Goal: Information Seeking & Learning: Compare options

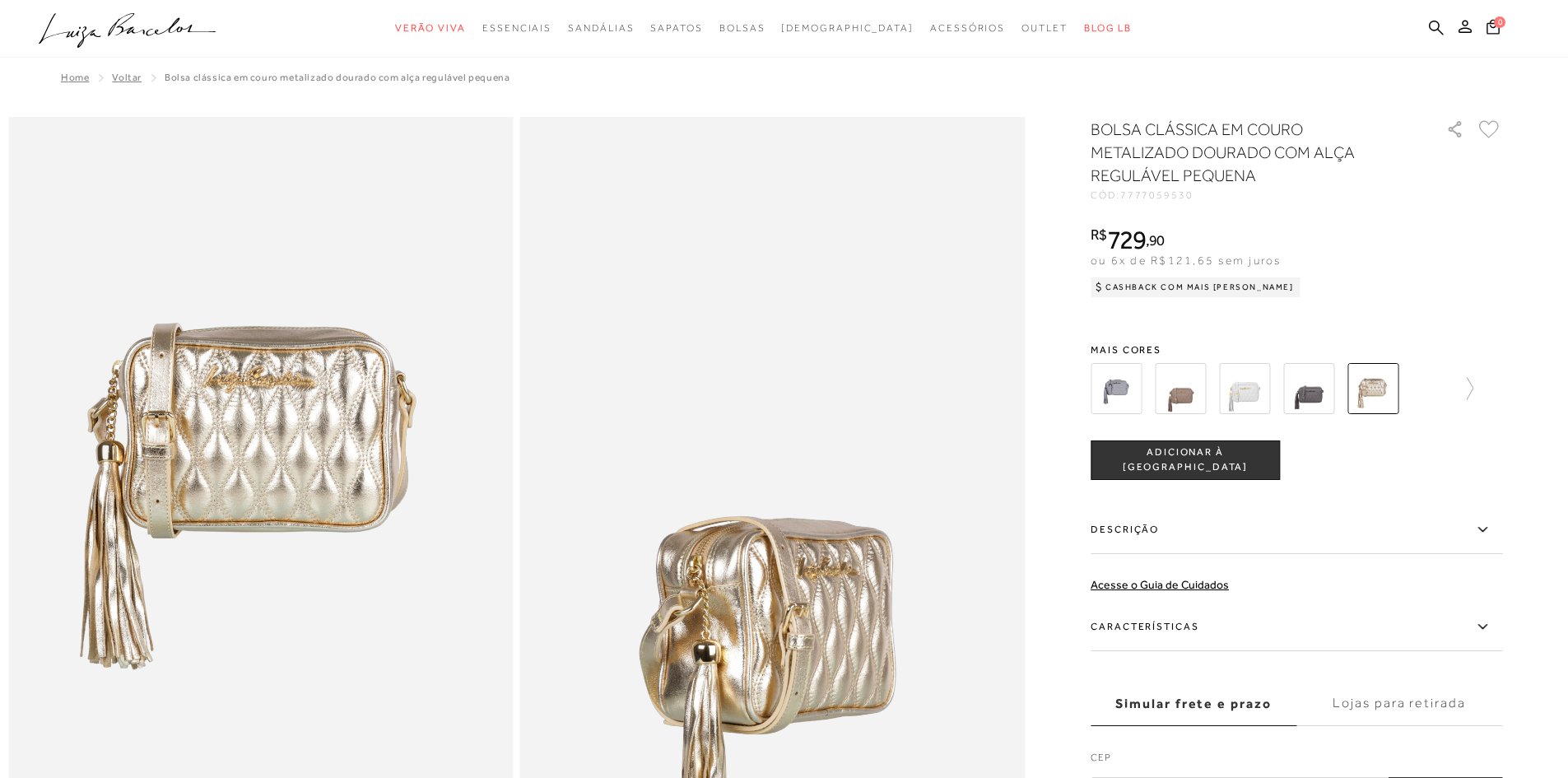
click at [1309, 390] on img at bounding box center [1308, 388] width 51 height 51
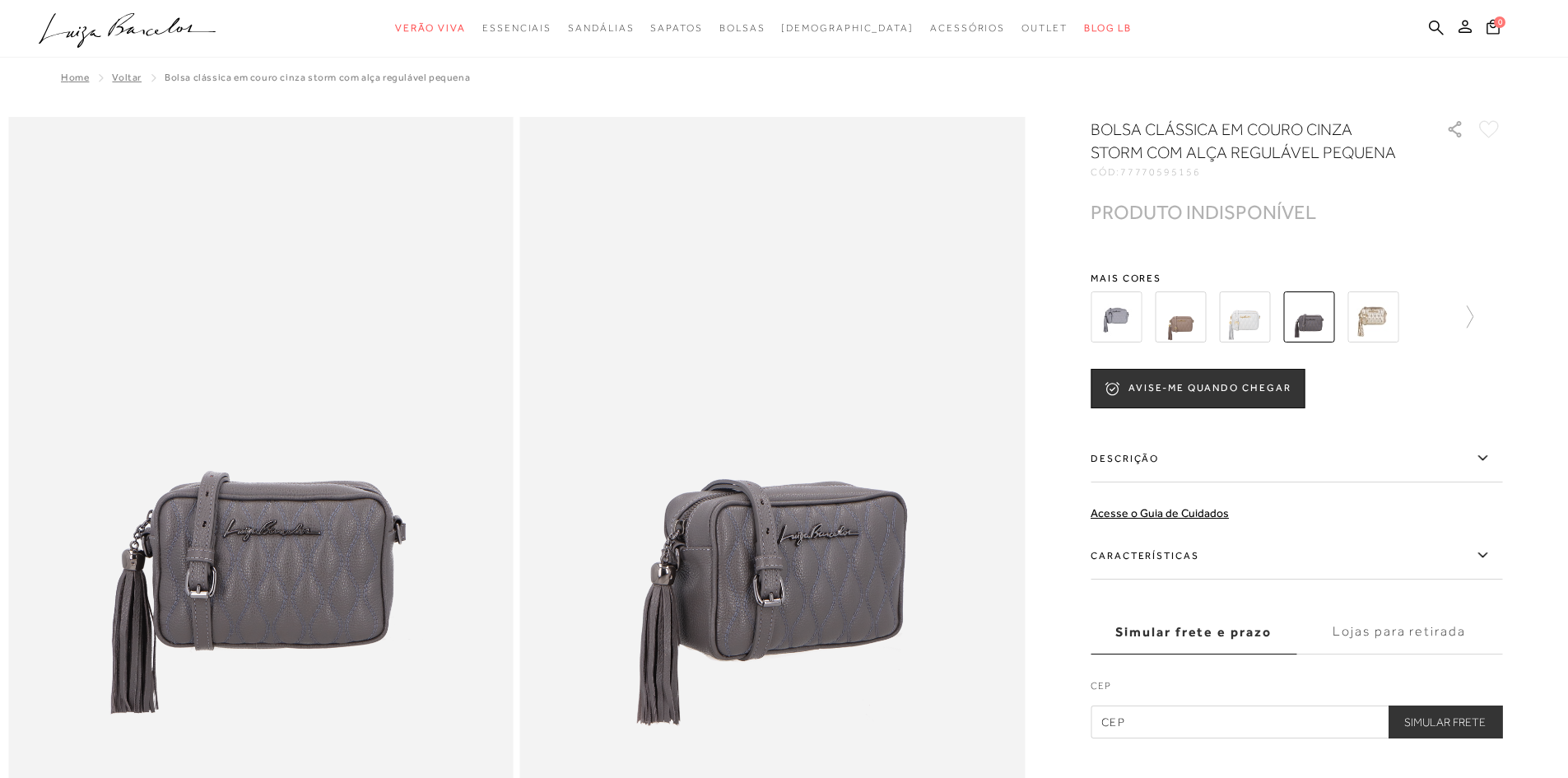
click at [1112, 319] on img at bounding box center [1116, 317] width 51 height 51
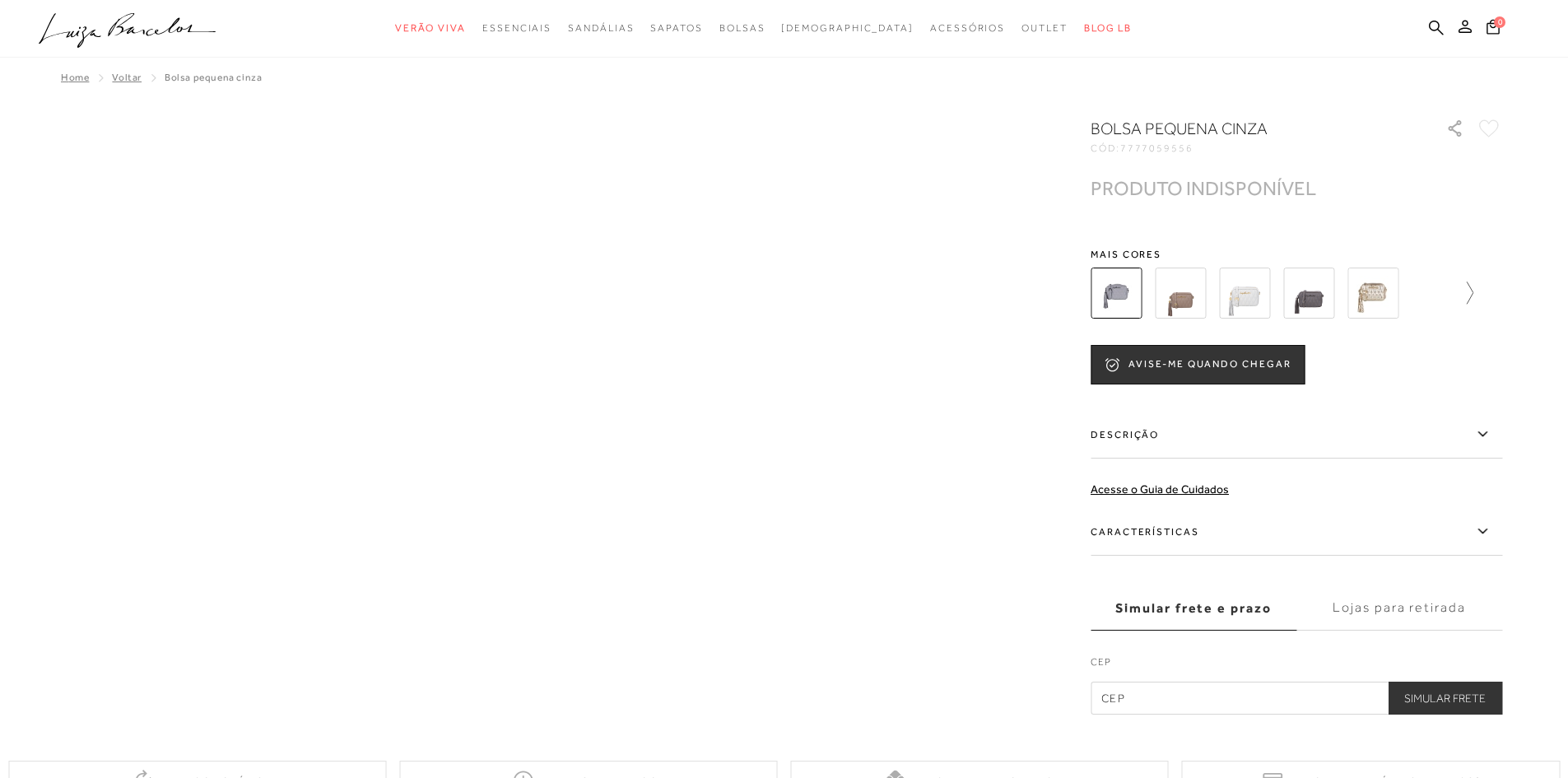
click at [1473, 286] on icon at bounding box center [1462, 293] width 23 height 23
click at [1494, 284] on icon at bounding box center [1491, 293] width 23 height 23
click at [1494, 284] on div at bounding box center [1305, 293] width 383 height 61
click at [1141, 281] on img at bounding box center [1145, 293] width 51 height 51
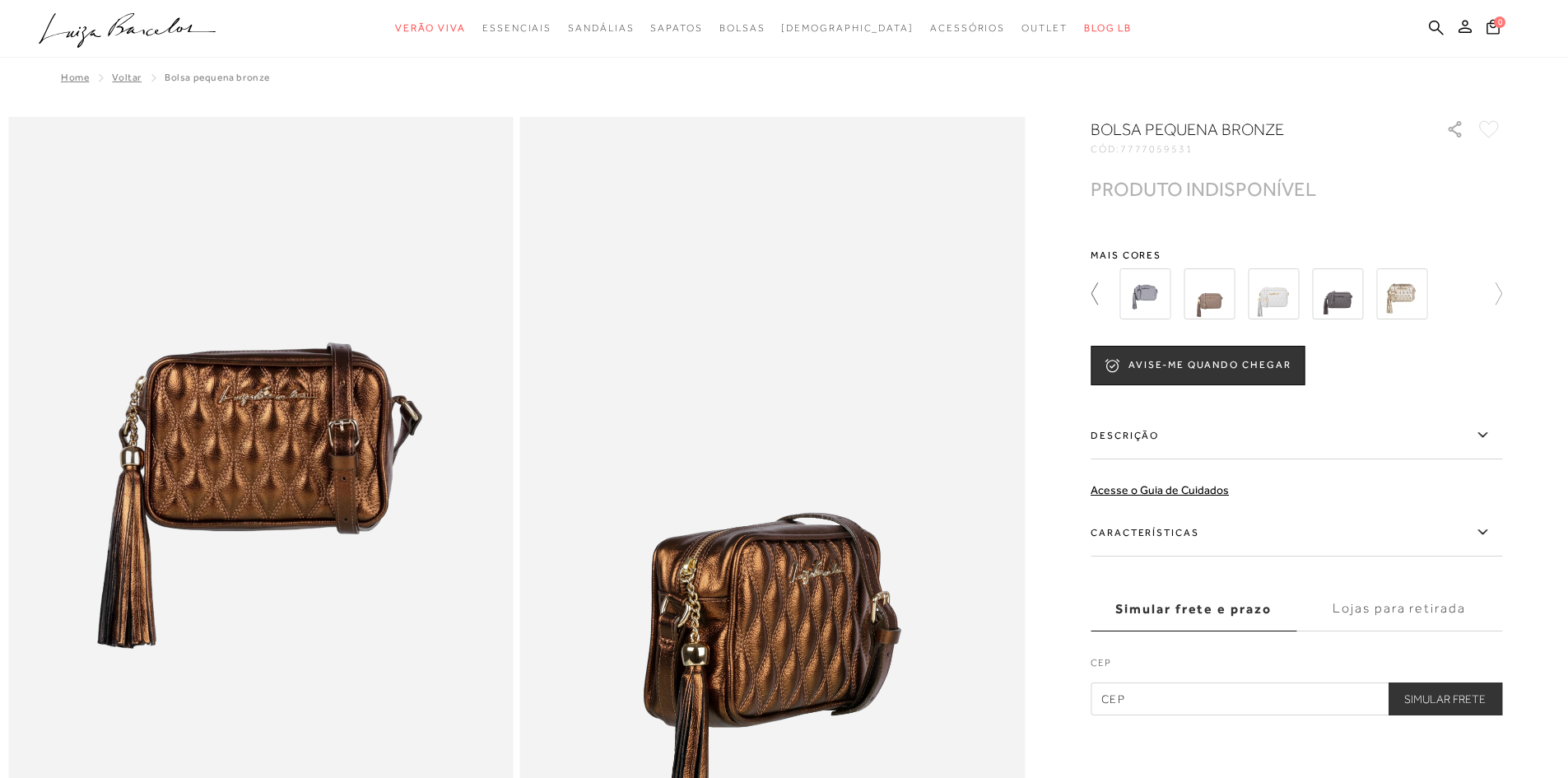
click at [1097, 282] on link at bounding box center [1102, 294] width 23 height 61
click at [1102, 288] on icon at bounding box center [1102, 294] width 23 height 23
click at [1102, 288] on img at bounding box center [1116, 293] width 51 height 51
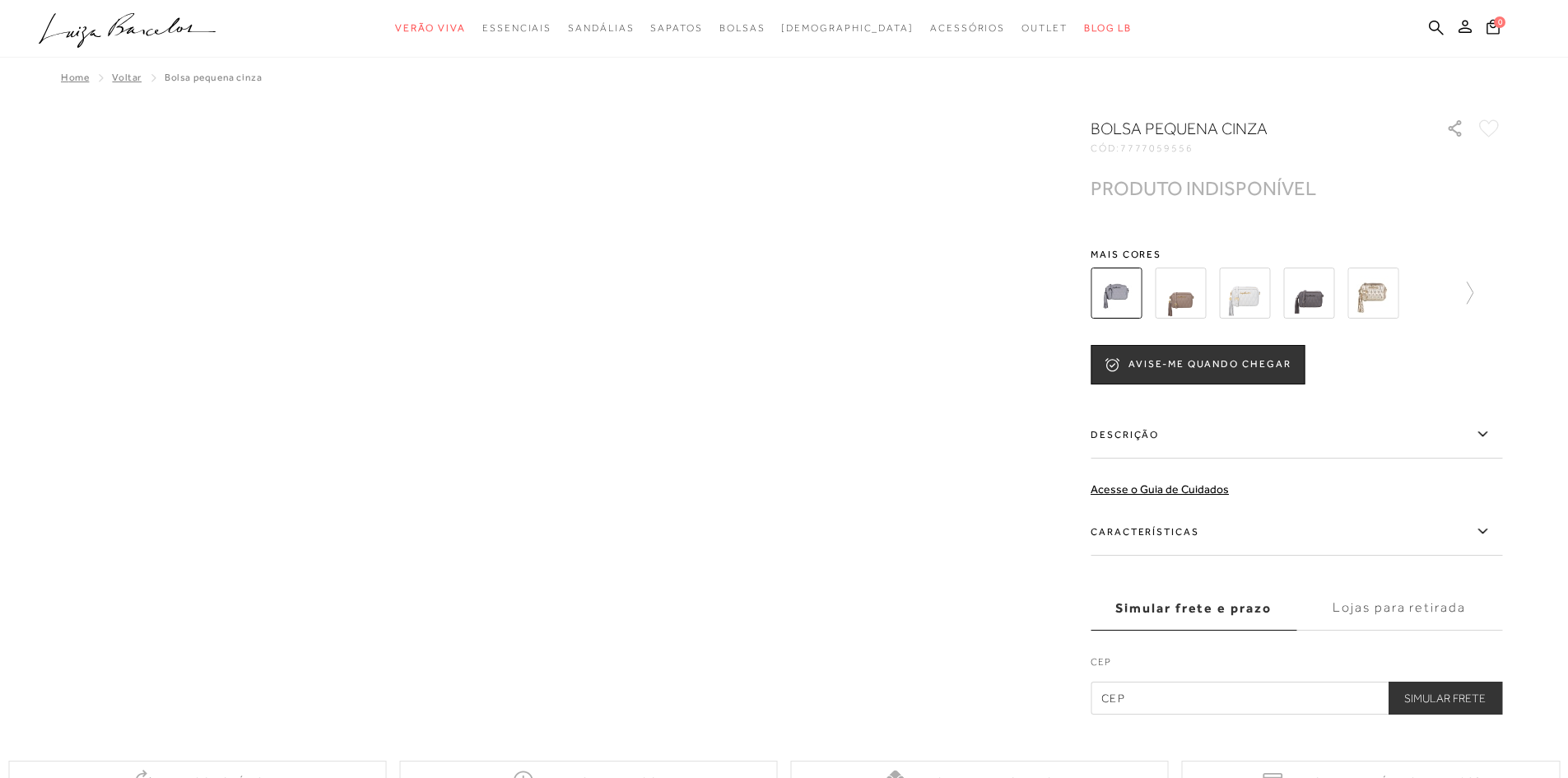
click at [1197, 292] on img at bounding box center [1180, 293] width 51 height 51
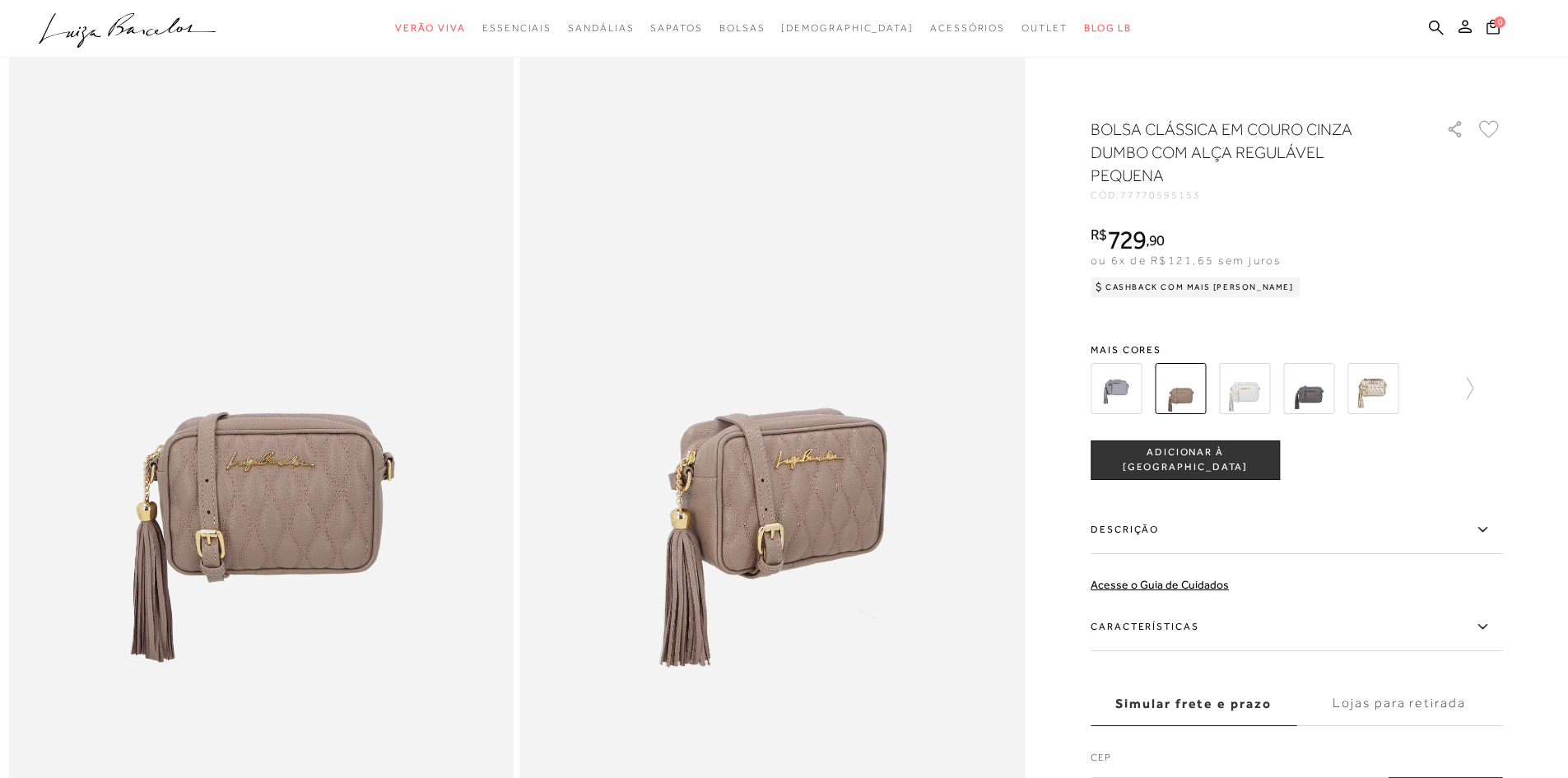
scroll to position [164, 0]
